Goal: Information Seeking & Learning: Learn about a topic

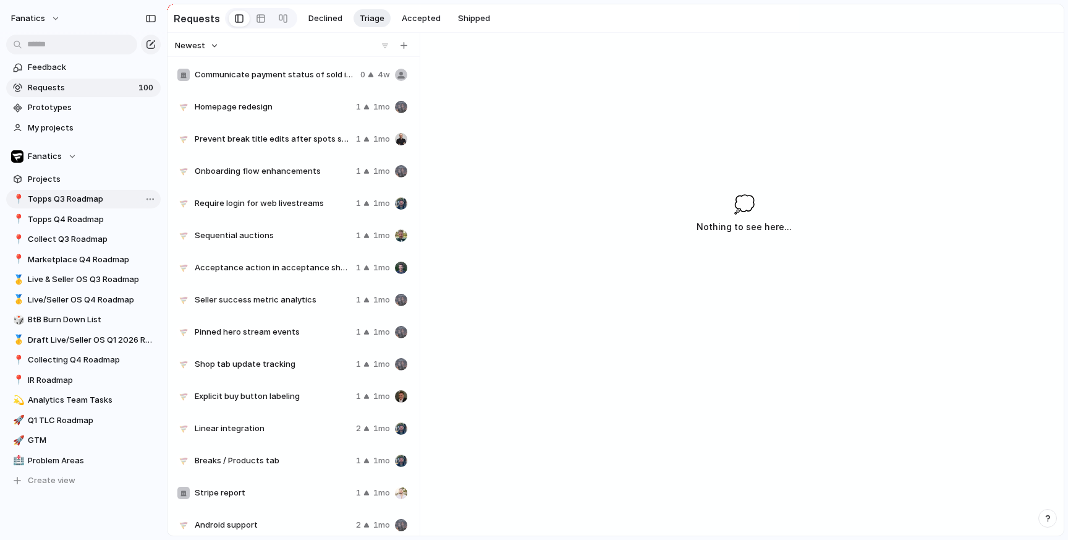
click at [82, 203] on span "Topps Q3 Roadmap" at bounding box center [92, 199] width 129 height 12
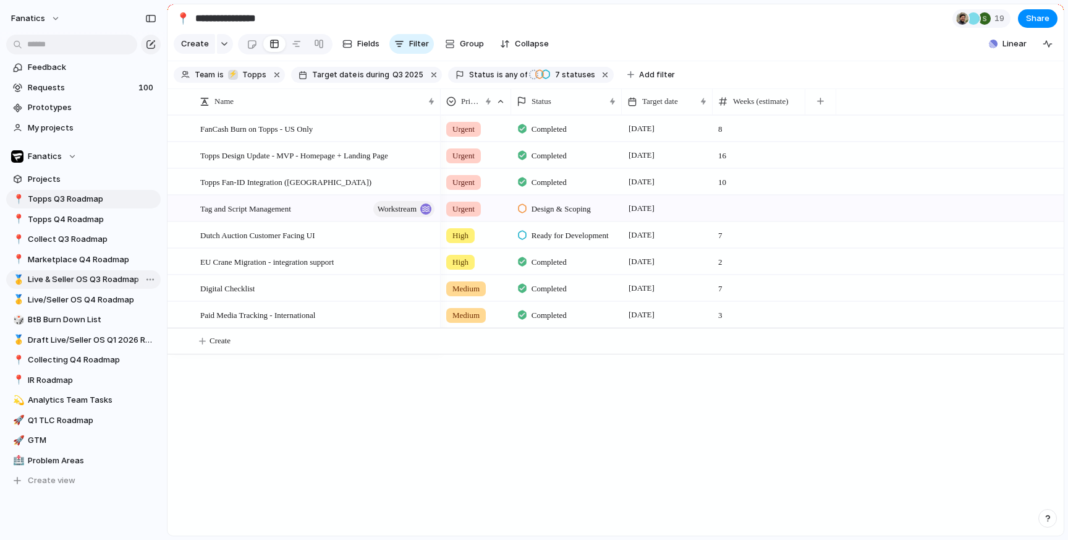
click at [83, 285] on span "Live & Seller OS Q3 Roadmap" at bounding box center [92, 279] width 129 height 12
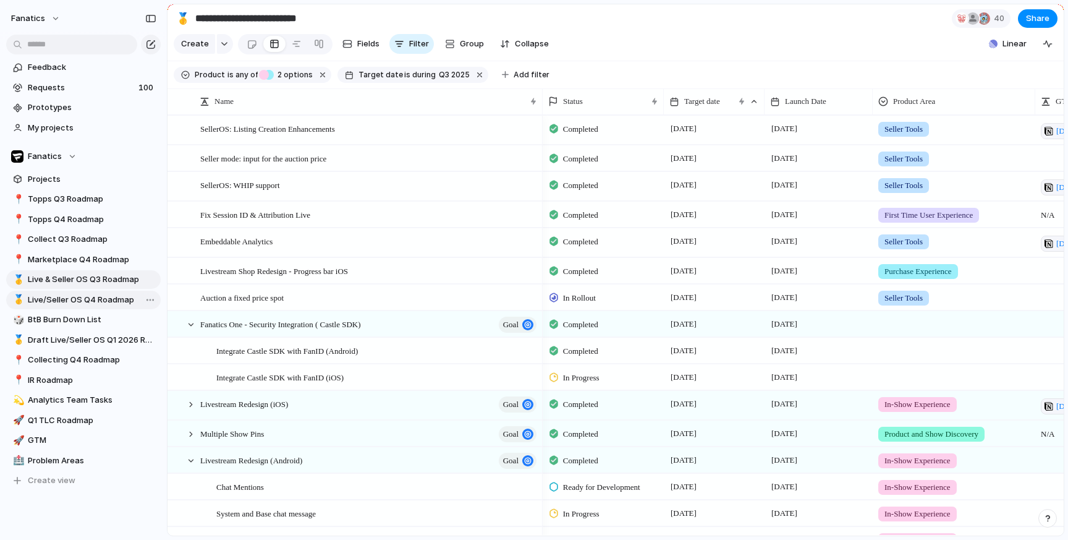
click at [104, 297] on span "Live/Seller OS Q4 Roadmap" at bounding box center [92, 300] width 129 height 12
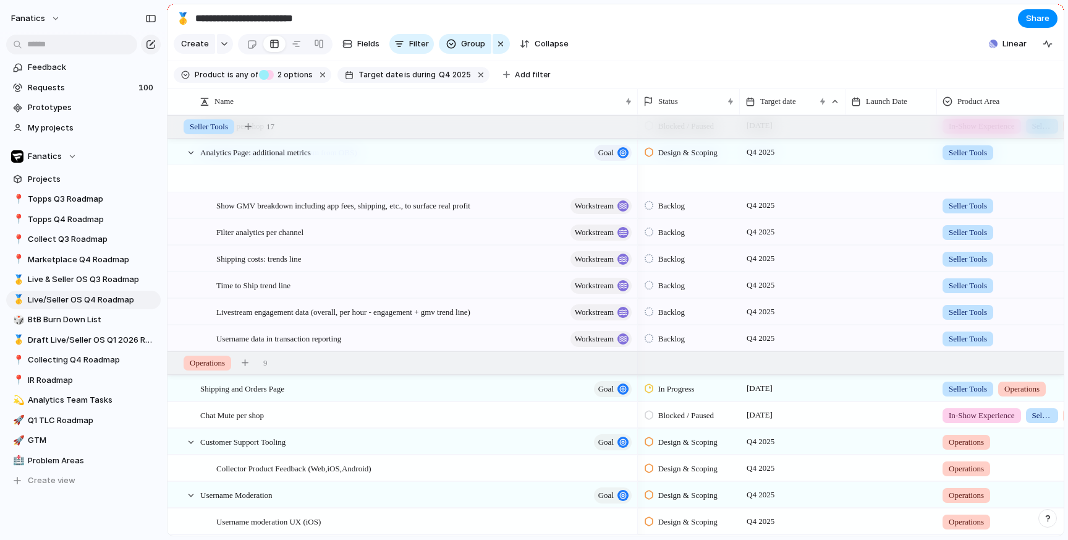
scroll to position [1254, 0]
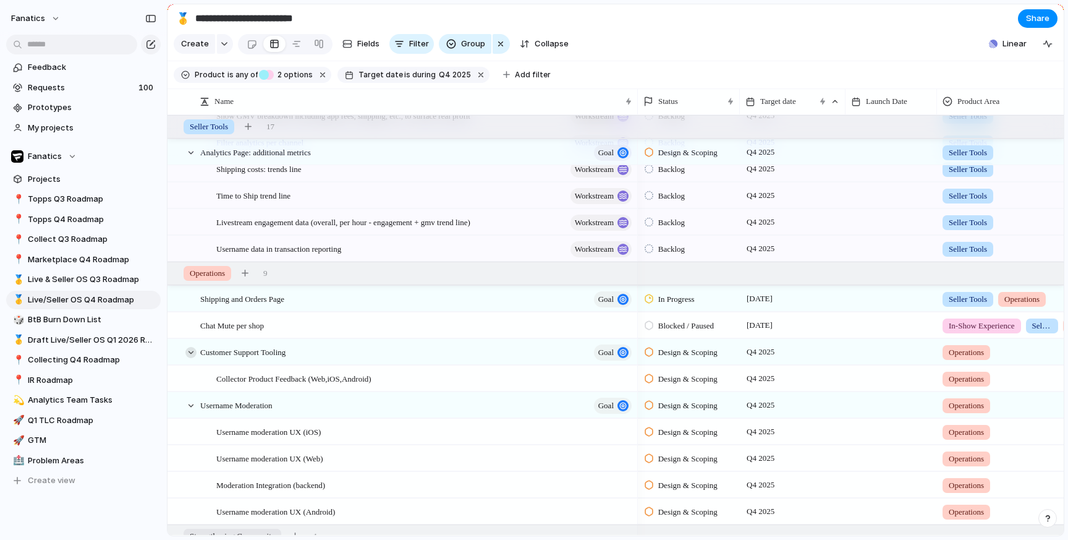
click at [193, 352] on div at bounding box center [190, 352] width 11 height 11
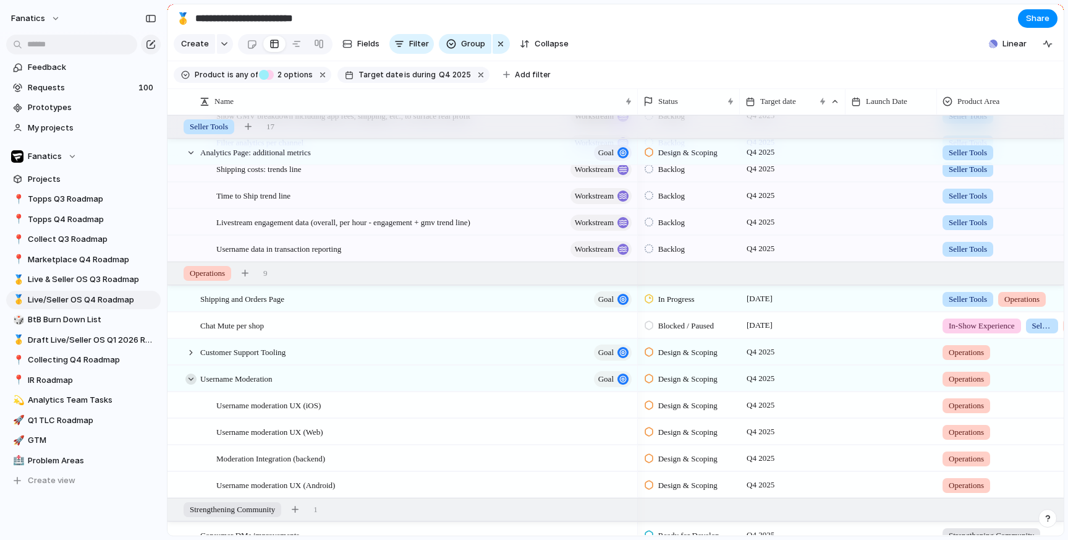
click at [192, 382] on div at bounding box center [190, 378] width 11 height 11
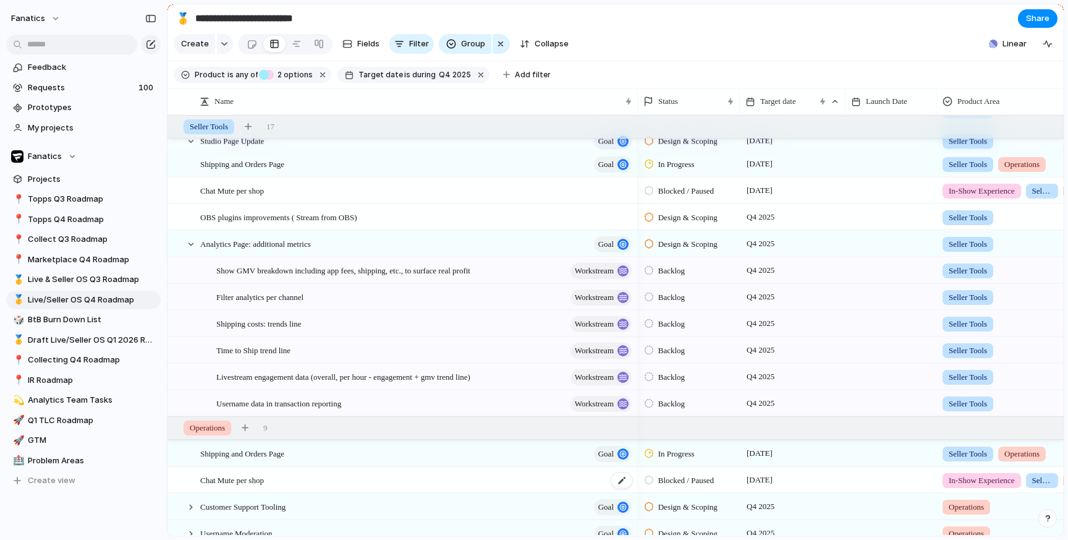
scroll to position [1073, 0]
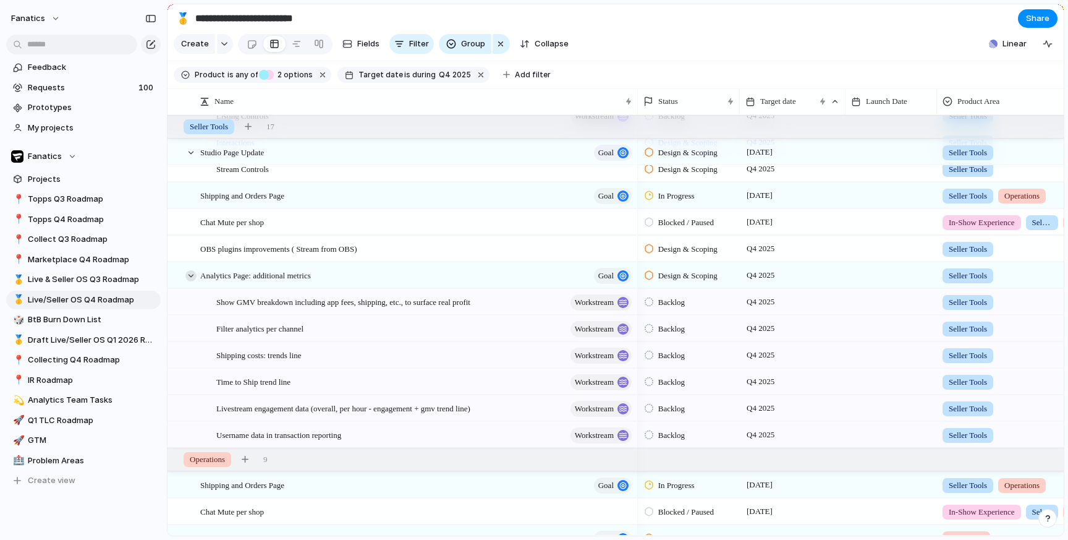
click at [190, 278] on div at bounding box center [190, 275] width 11 height 11
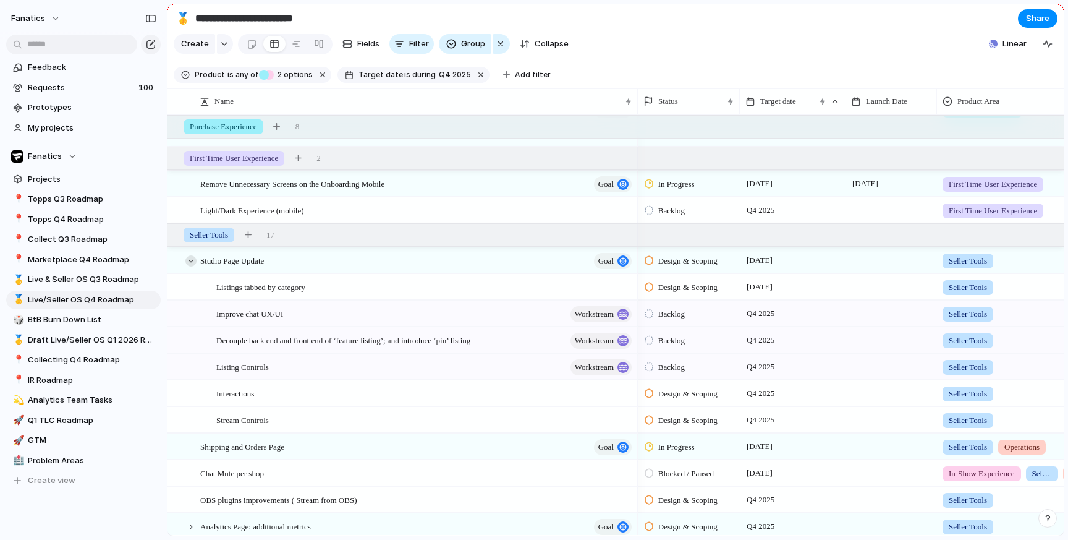
click at [189, 261] on div at bounding box center [190, 260] width 11 height 11
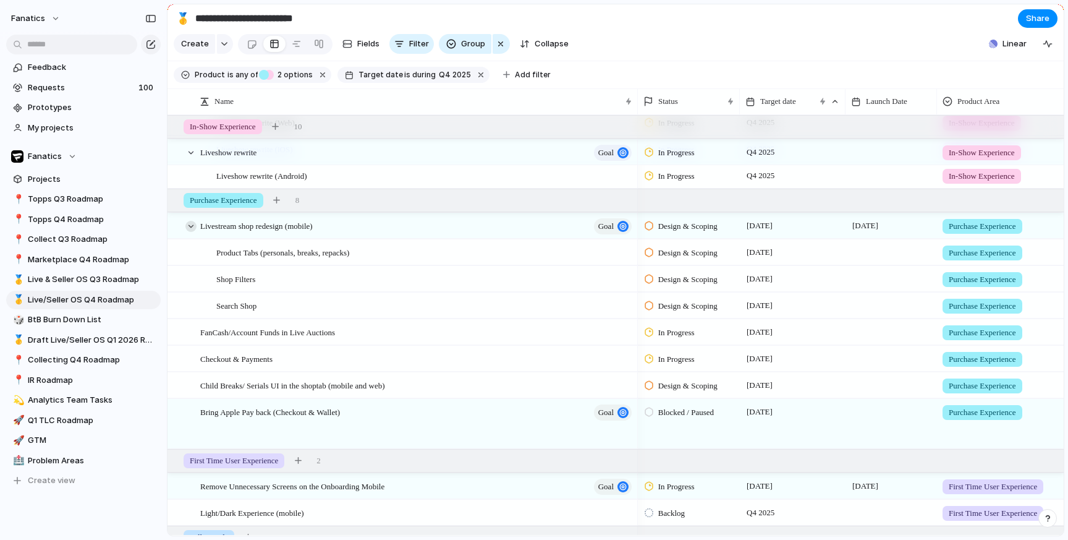
click at [190, 229] on div at bounding box center [190, 226] width 11 height 11
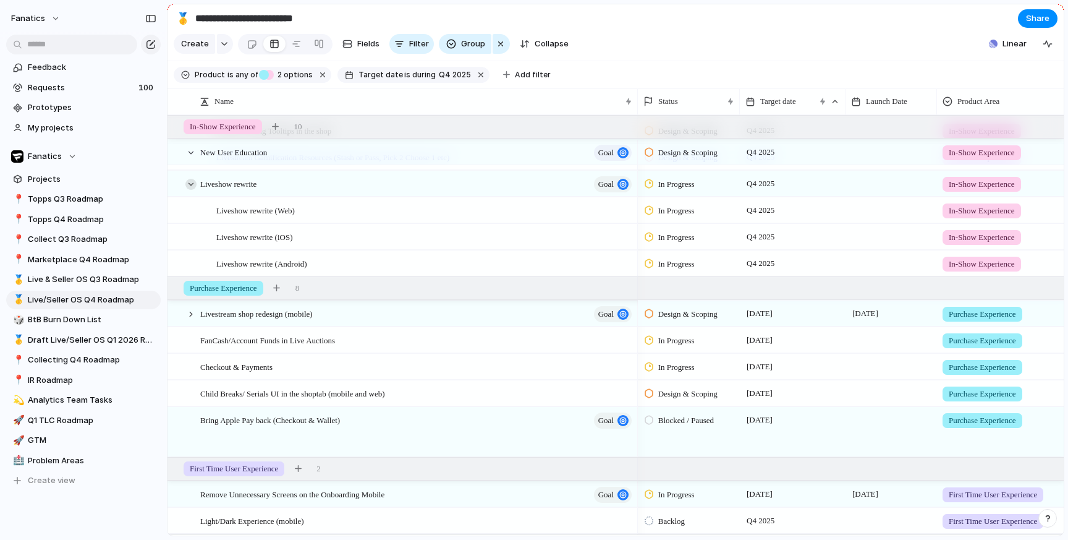
click at [190, 183] on div at bounding box center [190, 184] width 11 height 11
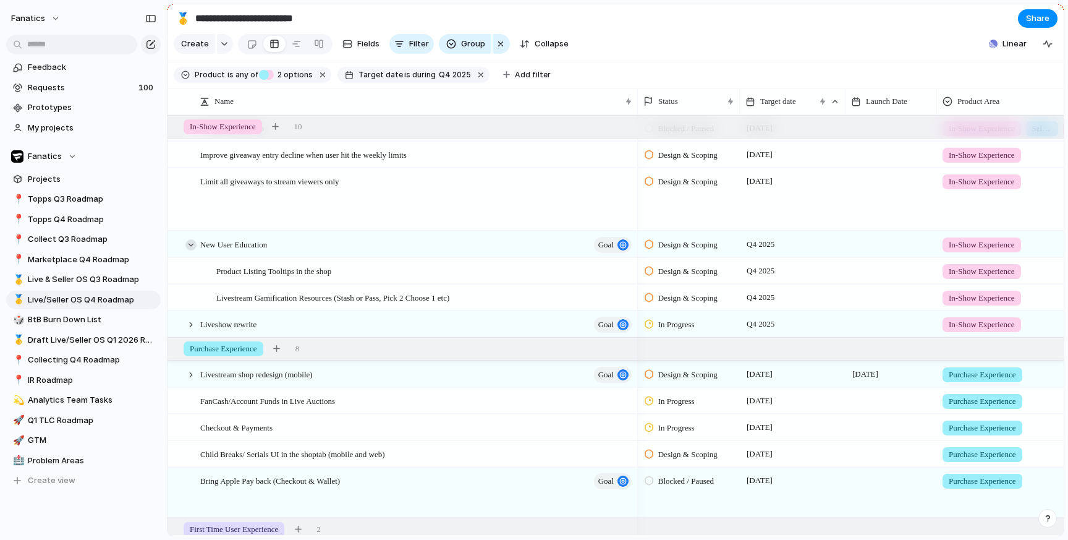
click at [191, 240] on div at bounding box center [190, 244] width 11 height 11
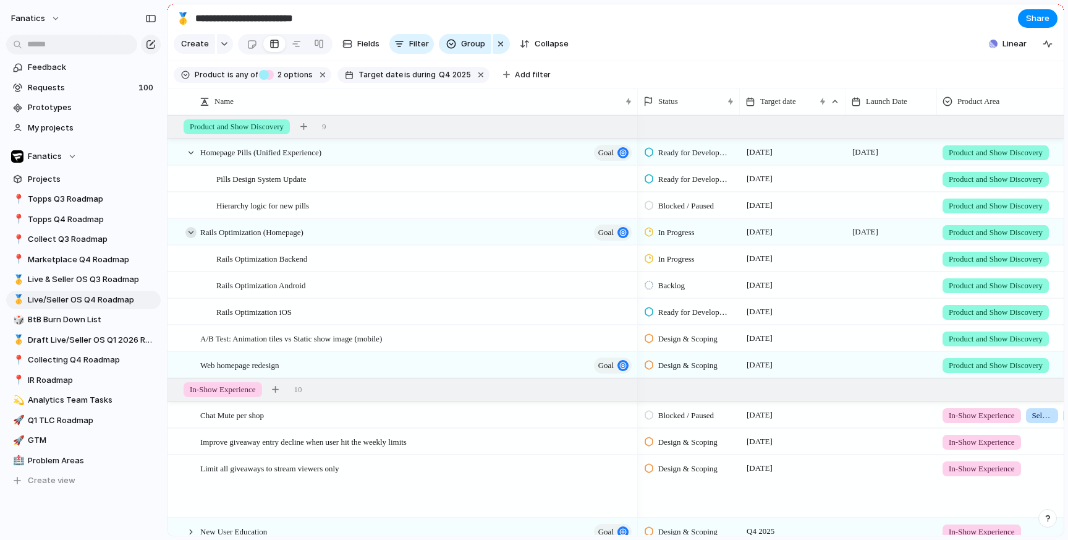
click at [190, 229] on div at bounding box center [190, 232] width 11 height 11
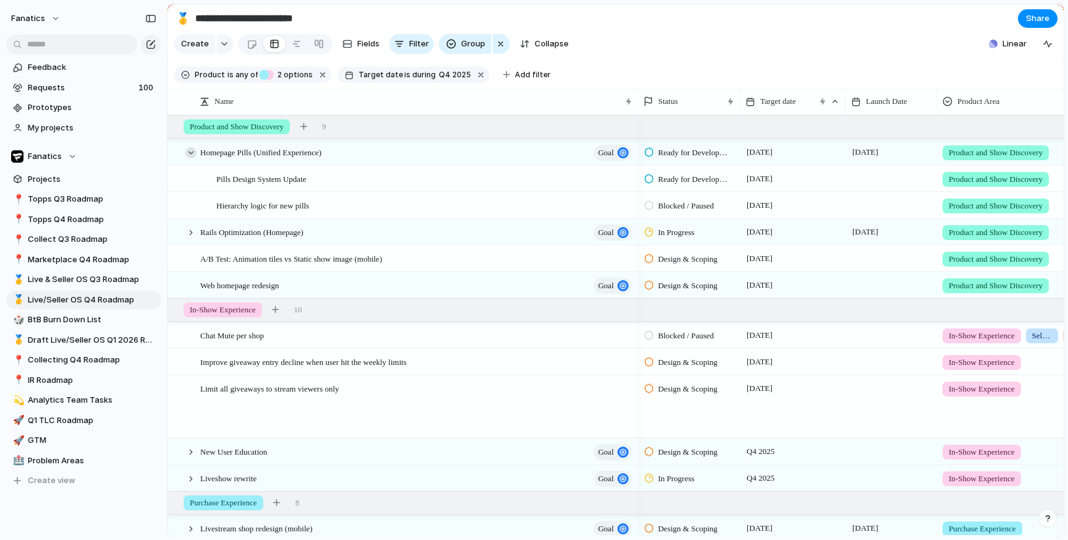
click at [189, 152] on div at bounding box center [190, 152] width 11 height 11
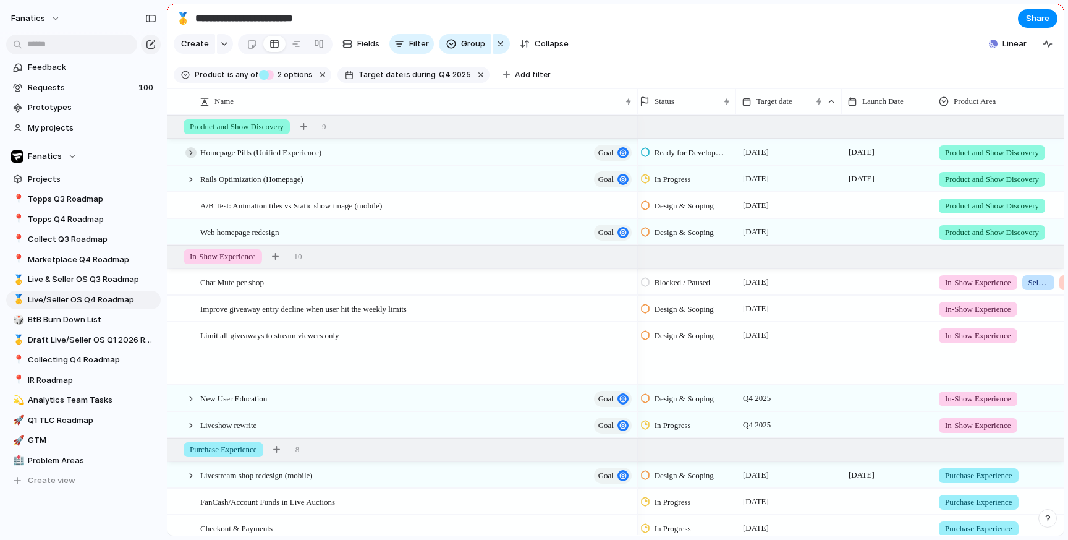
click at [195, 151] on div at bounding box center [190, 152] width 11 height 11
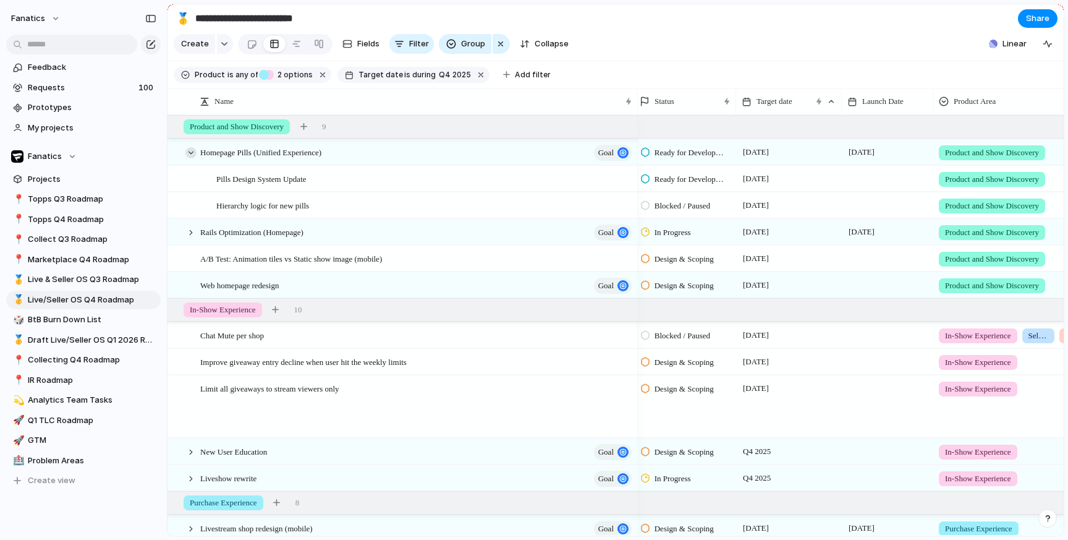
click at [195, 151] on div at bounding box center [190, 152] width 11 height 11
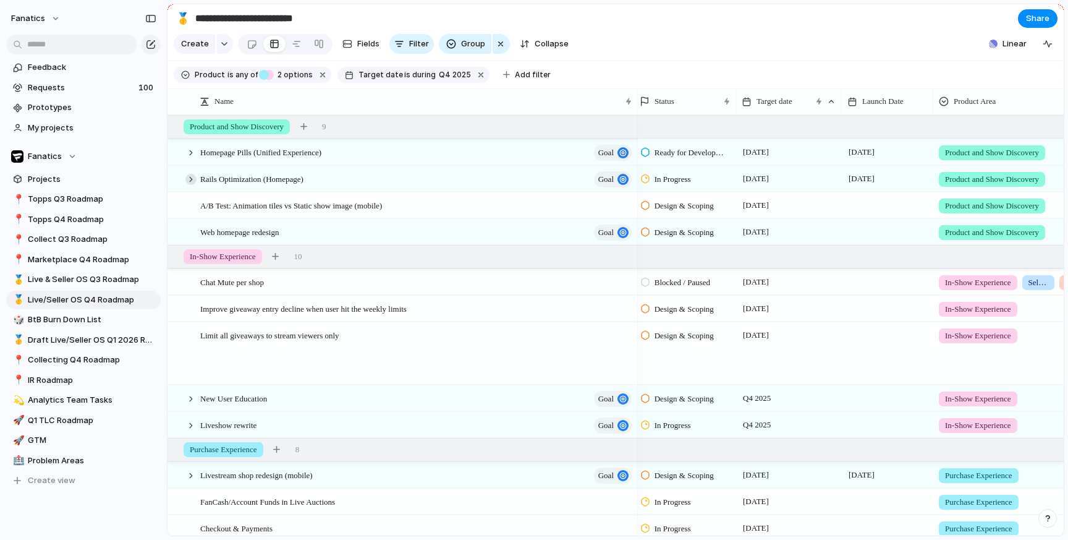
click at [192, 174] on div at bounding box center [190, 179] width 11 height 11
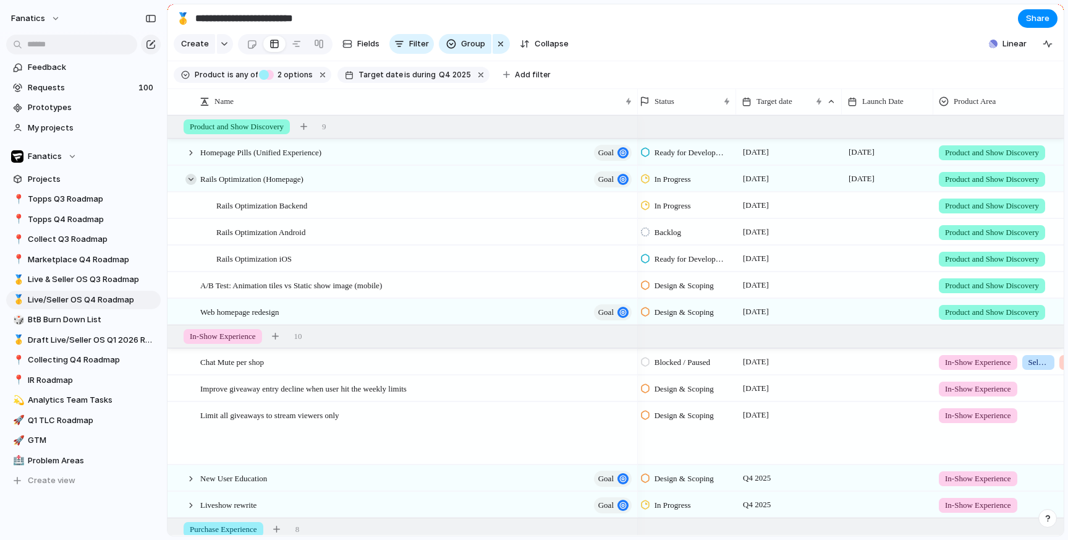
click at [192, 174] on div at bounding box center [190, 179] width 11 height 11
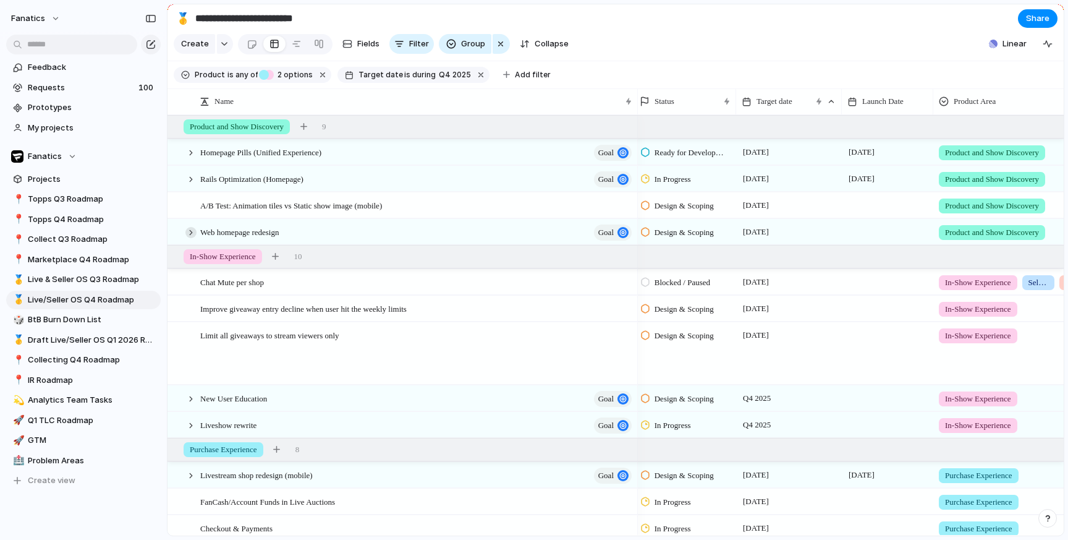
click at [192, 232] on div at bounding box center [190, 232] width 11 height 11
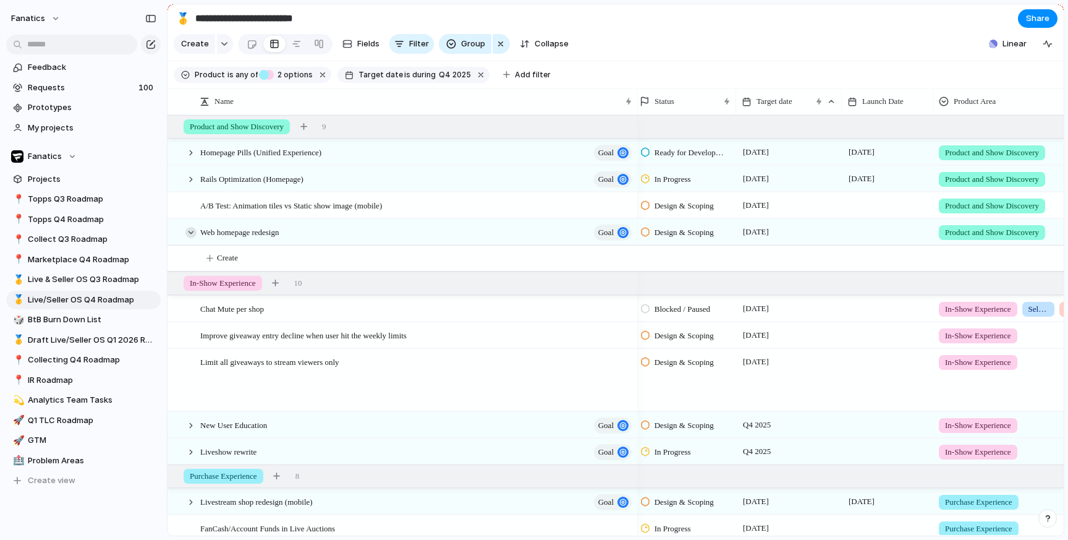
click at [192, 232] on div at bounding box center [190, 232] width 11 height 11
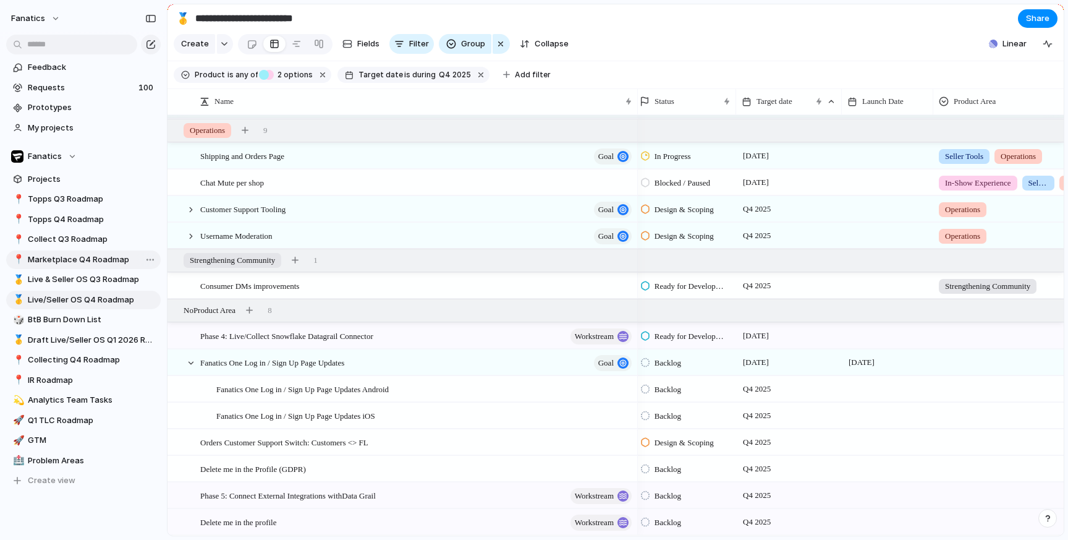
click at [61, 260] on span "Marketplace Q4 Roadmap" at bounding box center [92, 259] width 129 height 12
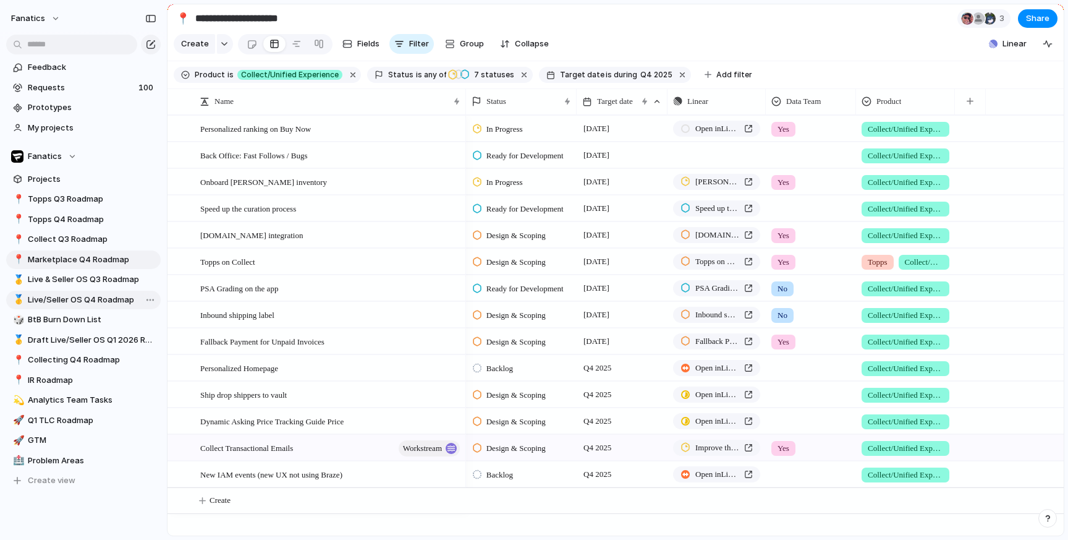
click at [77, 296] on span "Live/Seller OS Q4 Roadmap" at bounding box center [92, 300] width 129 height 12
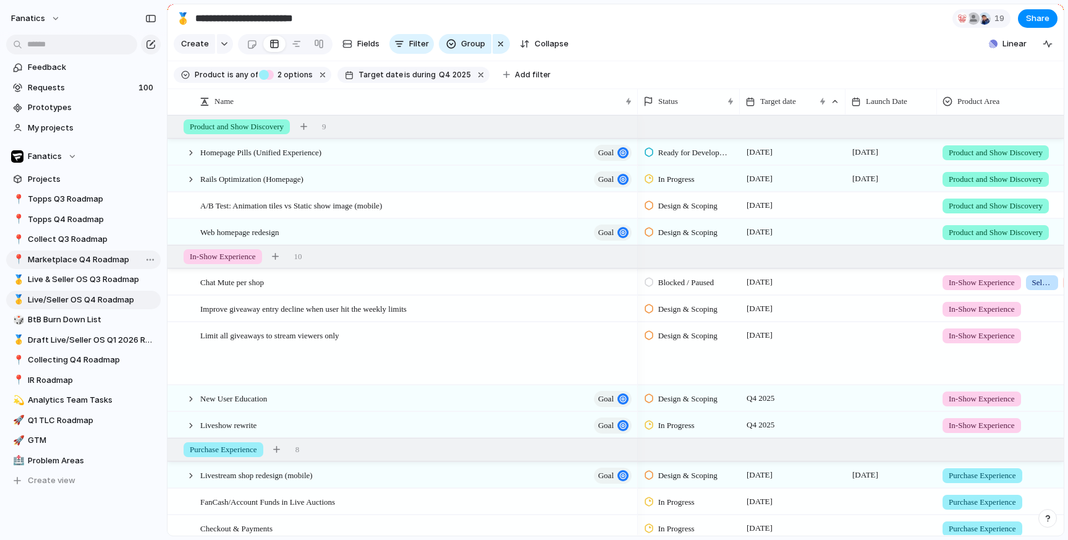
click at [80, 258] on span "Marketplace Q4 Roadmap" at bounding box center [92, 259] width 129 height 12
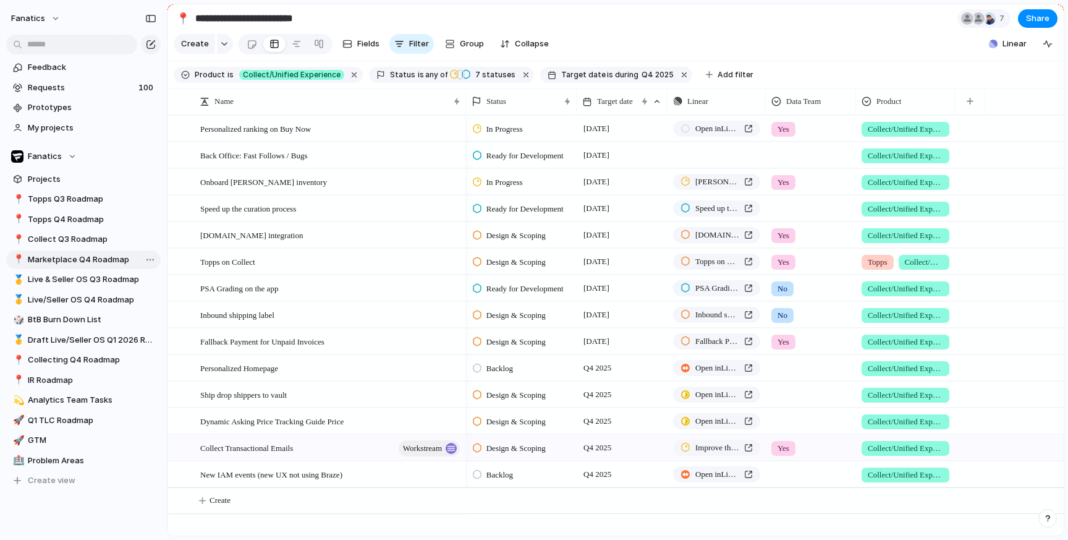
type input "**********"
